Goal: Transaction & Acquisition: Purchase product/service

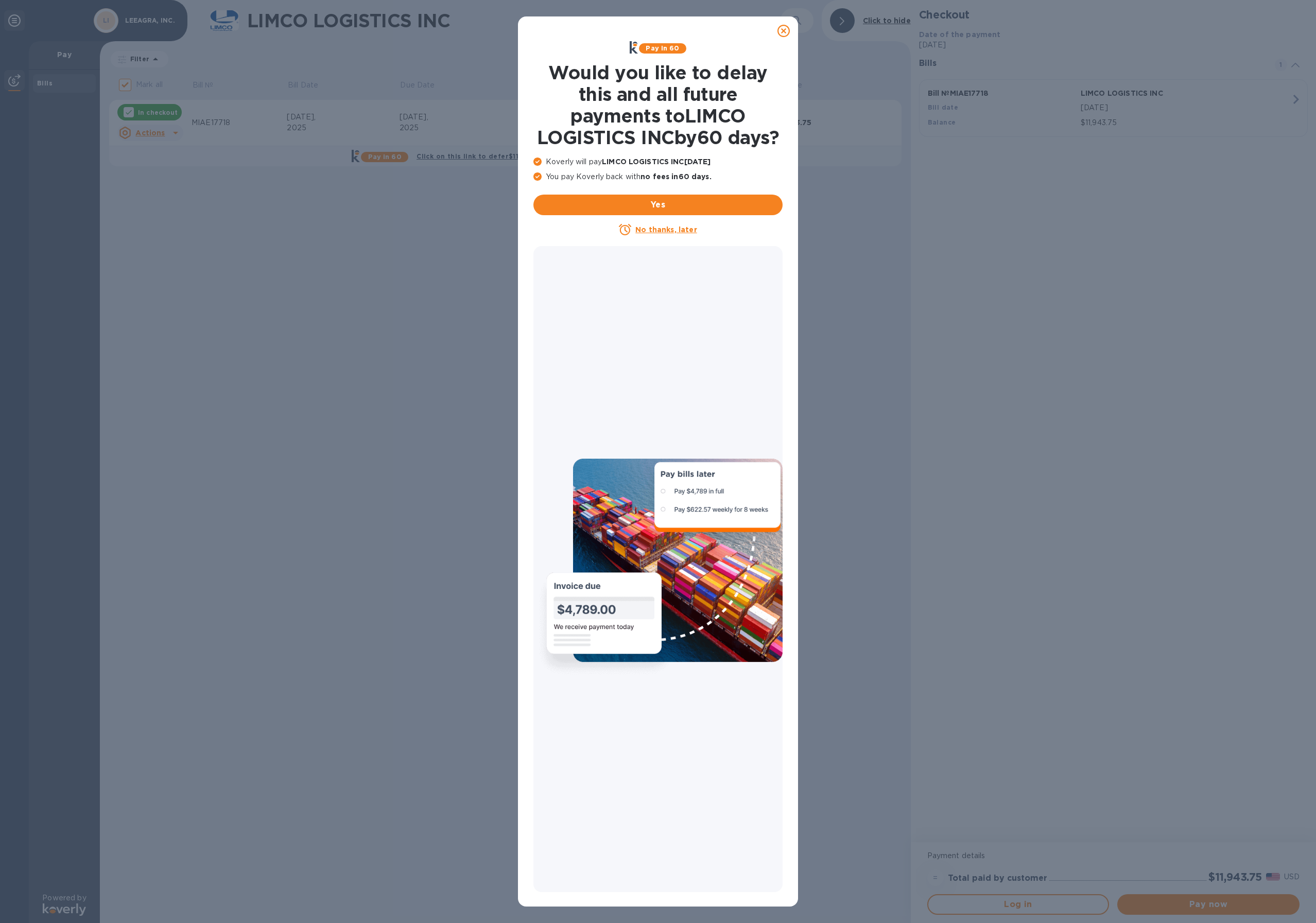
click at [783, 30] on icon at bounding box center [783, 31] width 12 height 12
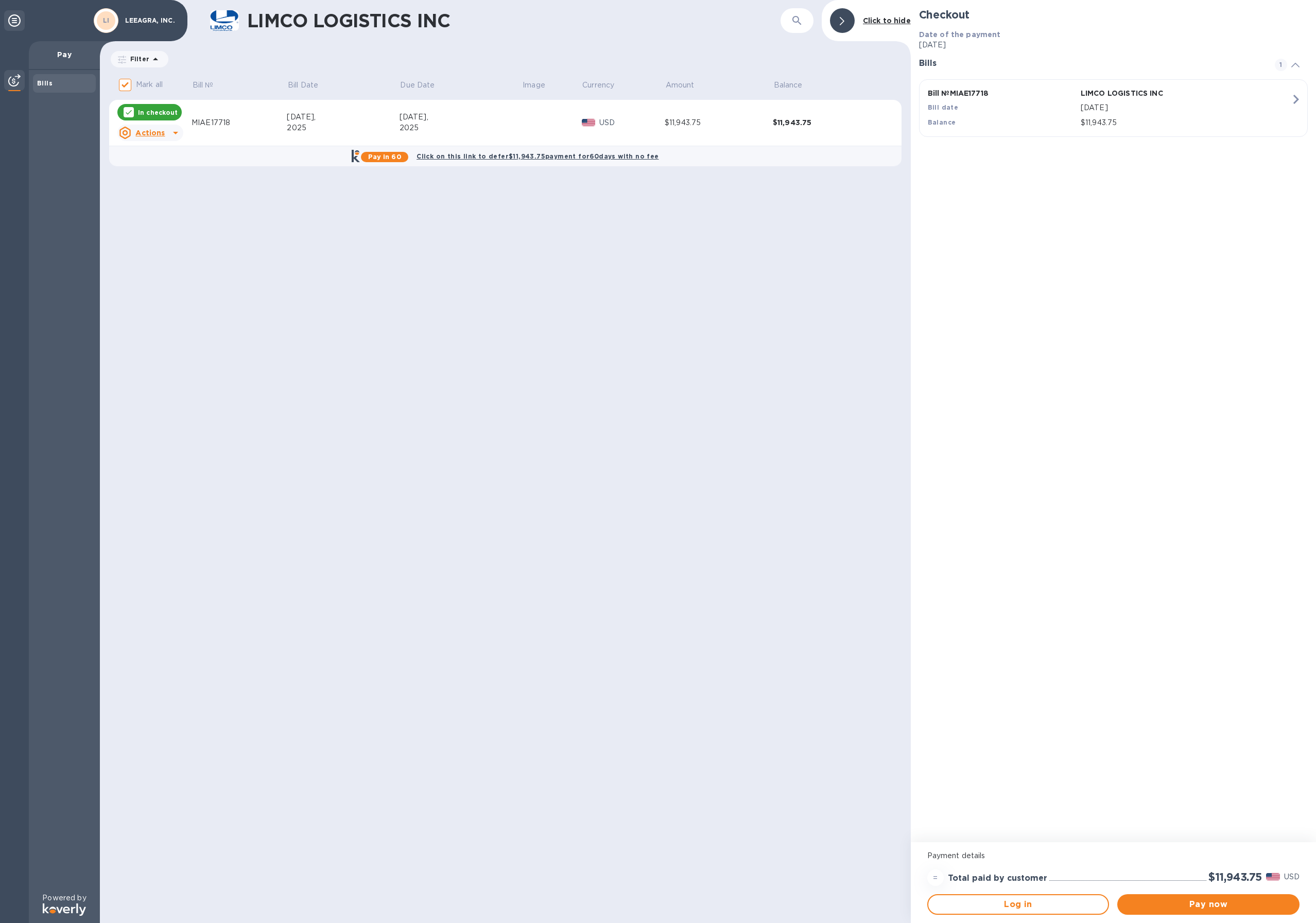
click at [156, 133] on u "Actions" at bounding box center [150, 133] width 29 height 8
click at [264, 241] on div at bounding box center [658, 462] width 1316 height 923
click at [1166, 910] on span "Pay now" at bounding box center [1208, 904] width 166 height 12
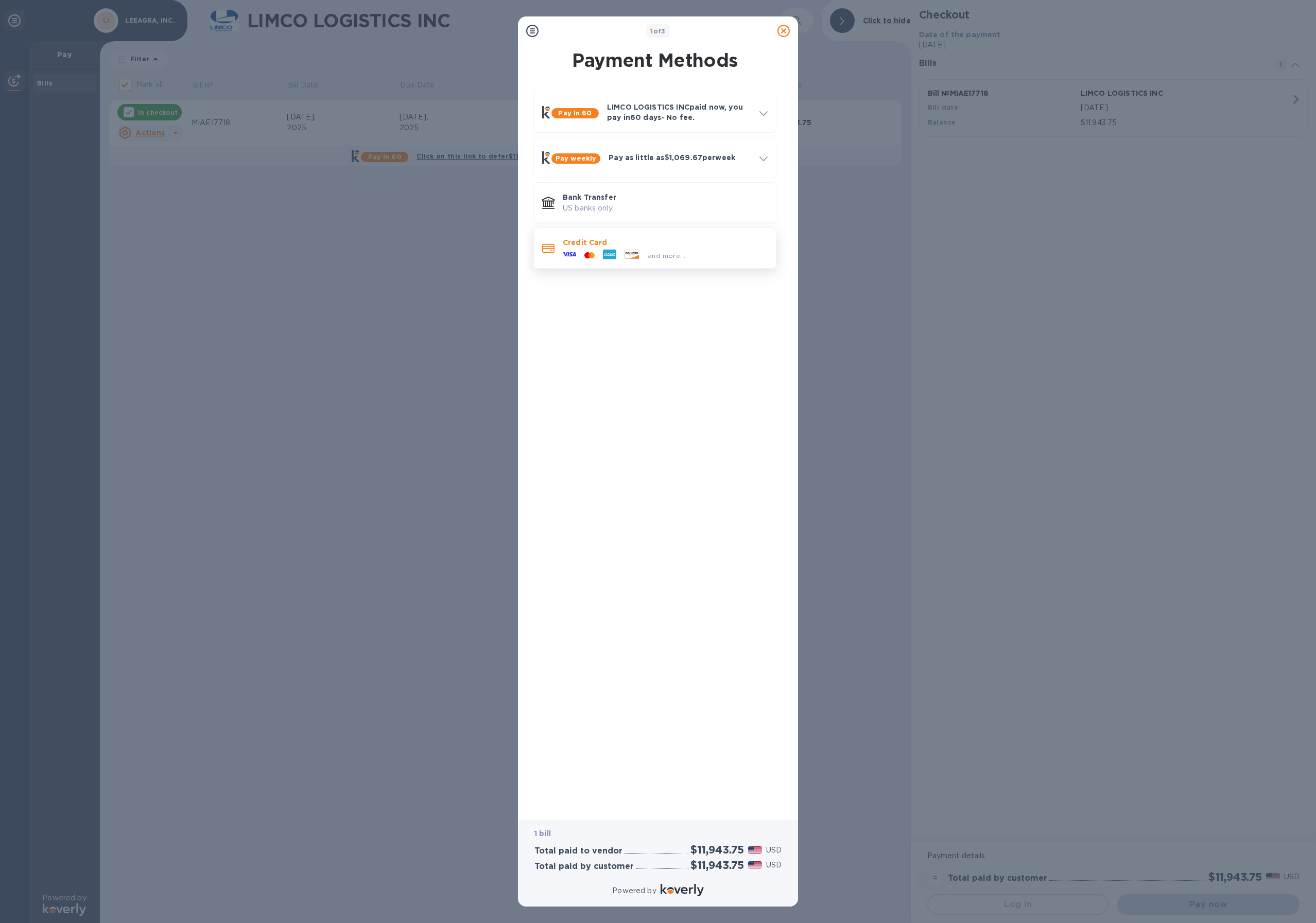
click at [576, 245] on p "Credit Card" at bounding box center [665, 242] width 205 height 10
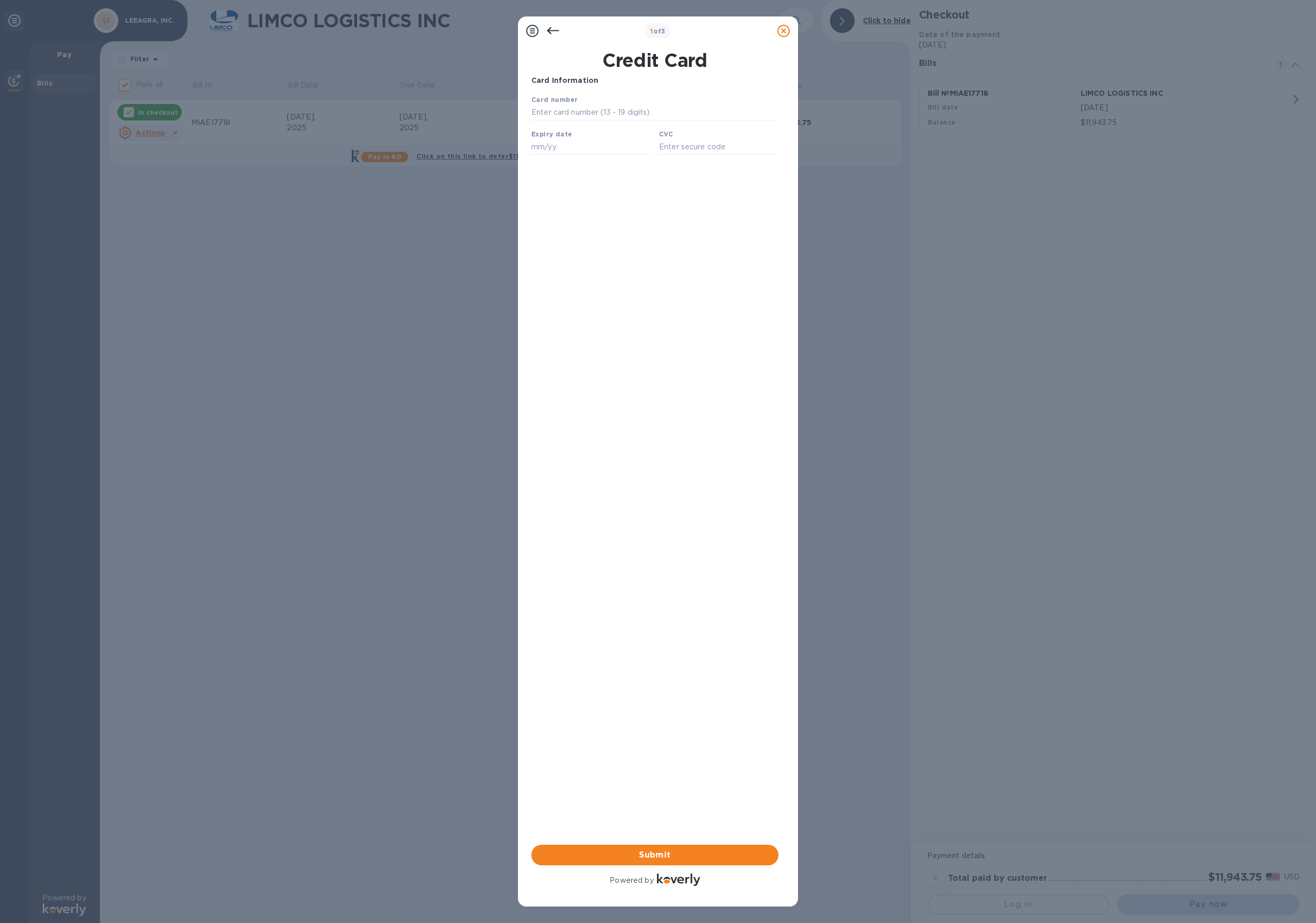
click at [582, 93] on div "Your browser does not support iframes" at bounding box center [655, 126] width 256 height 72
click at [582, 98] on div "Card number" at bounding box center [655, 108] width 256 height 35
click at [581, 113] on input "text" at bounding box center [655, 113] width 247 height 16
click at [0, 922] on com-1password-button at bounding box center [0, 923] width 0 height 0
type input "[CREDIT_CARD_NUMBER]"
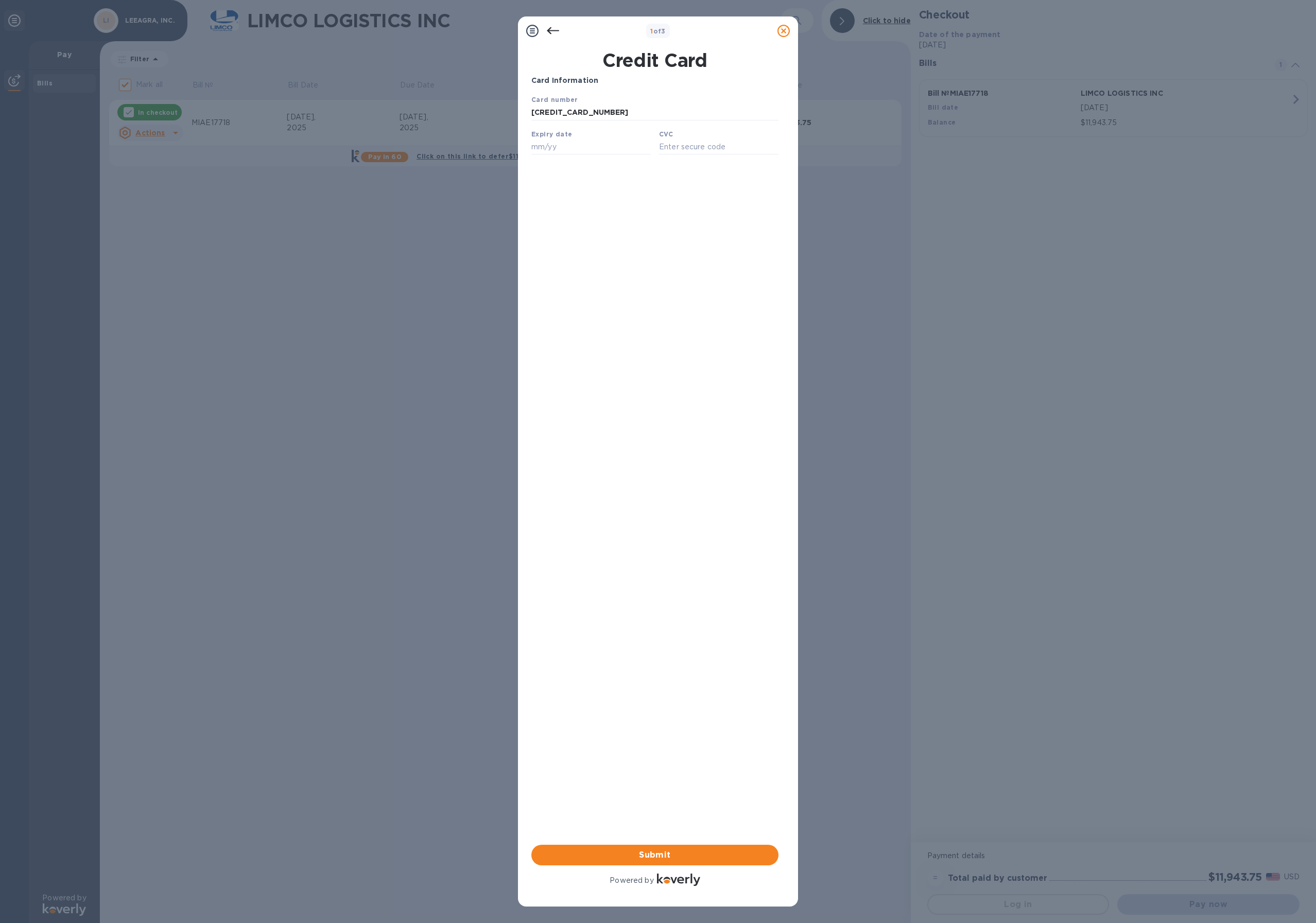
type input "04/28"
type input "202"
click at [647, 856] on span "Submit" at bounding box center [655, 855] width 231 height 12
